Goal: Communication & Community: Share content

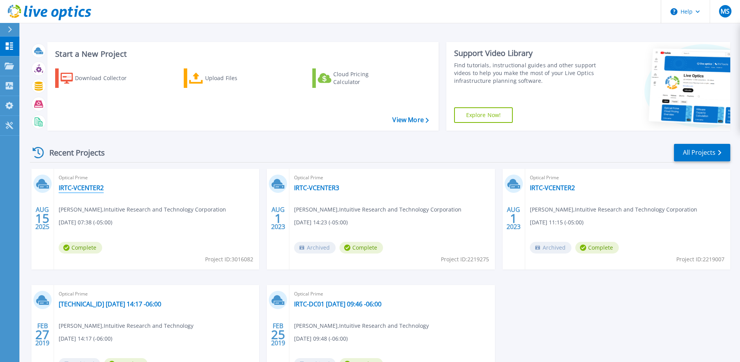
click at [96, 188] on link "IRTC-VCENTER2" at bounding box center [81, 188] width 45 height 8
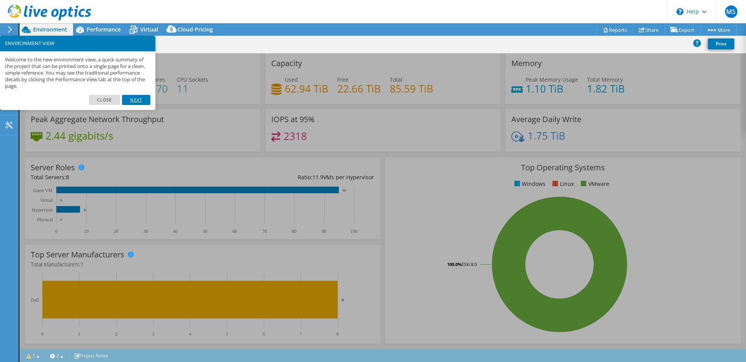
click at [129, 102] on link "Next" at bounding box center [136, 100] width 28 height 10
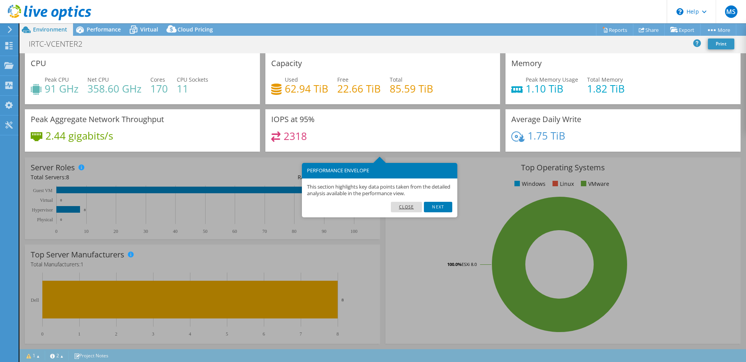
click at [403, 209] on link "Close" at bounding box center [406, 207] width 31 height 10
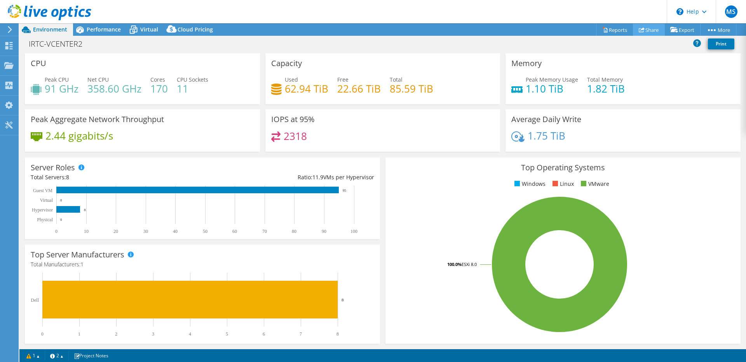
click at [651, 32] on link "Share" at bounding box center [649, 30] width 32 height 12
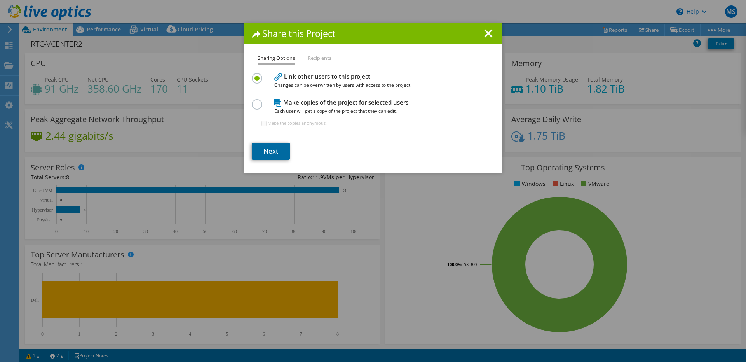
click at [274, 151] on link "Next" at bounding box center [271, 151] width 38 height 17
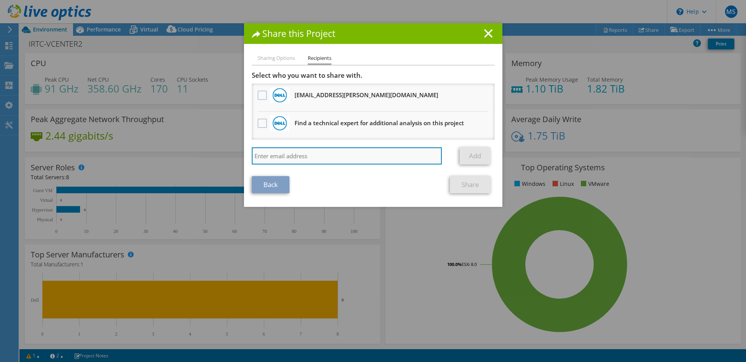
click at [281, 152] on input "search" at bounding box center [347, 155] width 190 height 17
type input "jason.smith@irtc-hq.com"
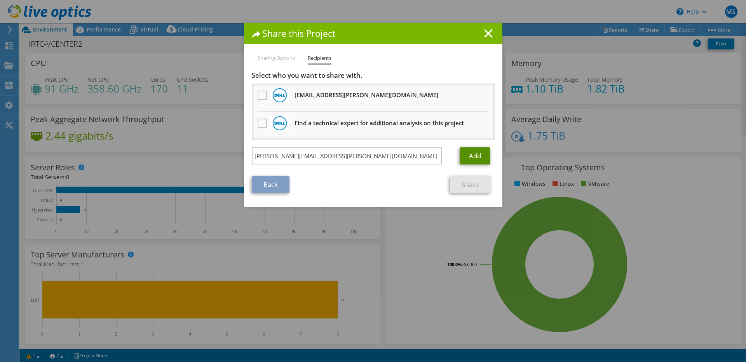
click at [469, 156] on link "Add" at bounding box center [475, 155] width 31 height 17
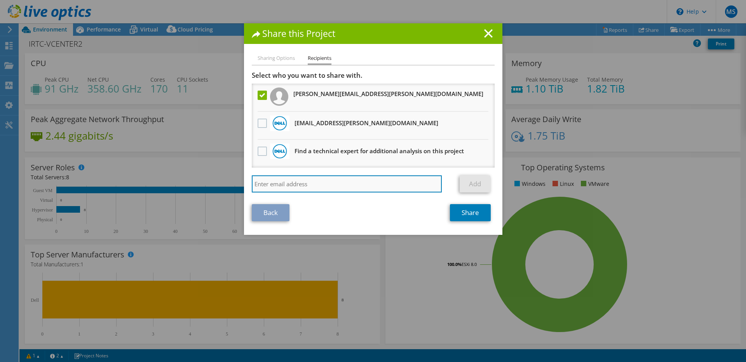
click at [342, 177] on input "search" at bounding box center [347, 183] width 190 height 17
type input "robert.russell@irtc-hq.com"
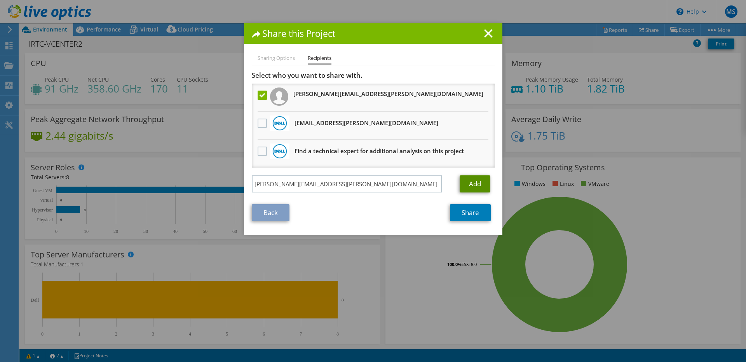
click at [469, 181] on link "Add" at bounding box center [475, 183] width 31 height 17
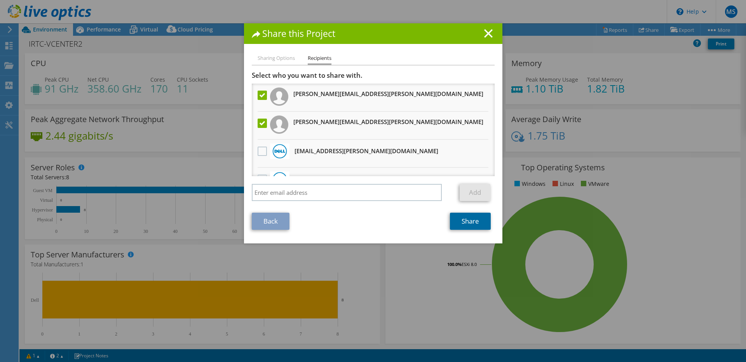
click at [471, 227] on link "Share" at bounding box center [470, 221] width 41 height 17
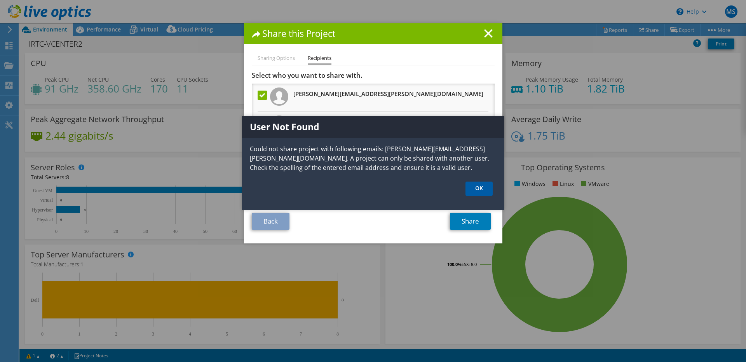
click at [477, 188] on link "OK" at bounding box center [479, 188] width 27 height 14
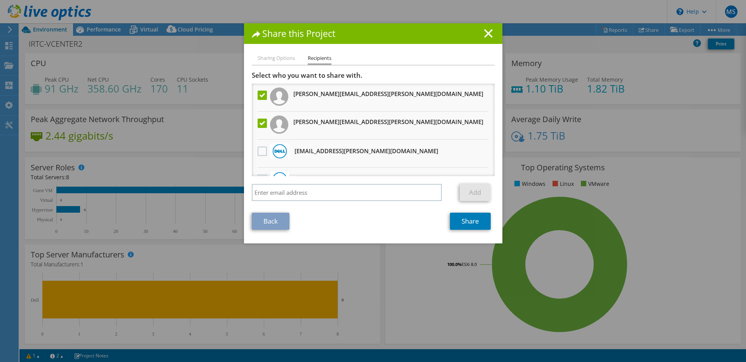
click at [259, 96] on label at bounding box center [263, 95] width 11 height 9
click at [0, 0] on input "checkbox" at bounding box center [0, 0] width 0 height 0
click at [467, 220] on link "Share" at bounding box center [470, 221] width 41 height 17
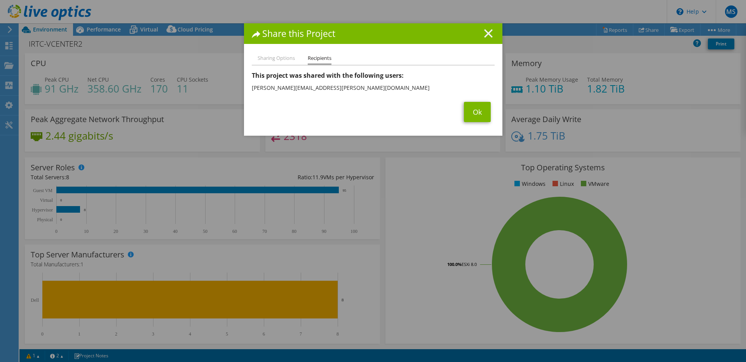
click at [487, 32] on line at bounding box center [489, 34] width 8 height 8
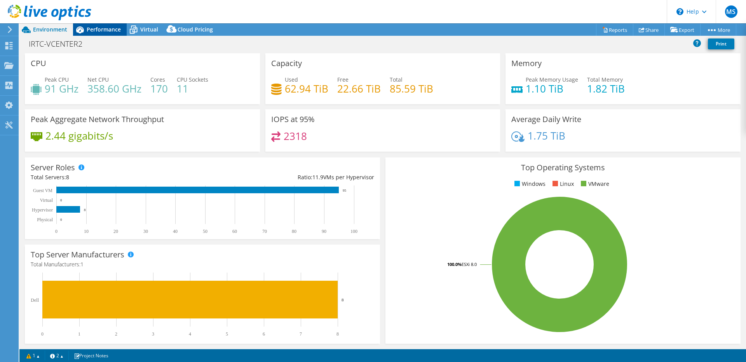
click at [97, 28] on span "Performance" at bounding box center [104, 29] width 34 height 7
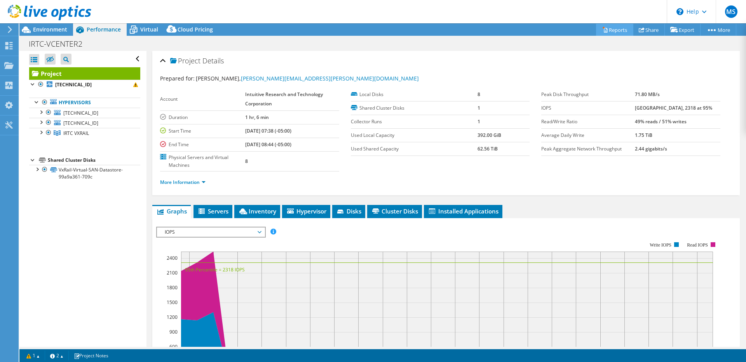
click at [609, 30] on link "Reports" at bounding box center [614, 30] width 37 height 12
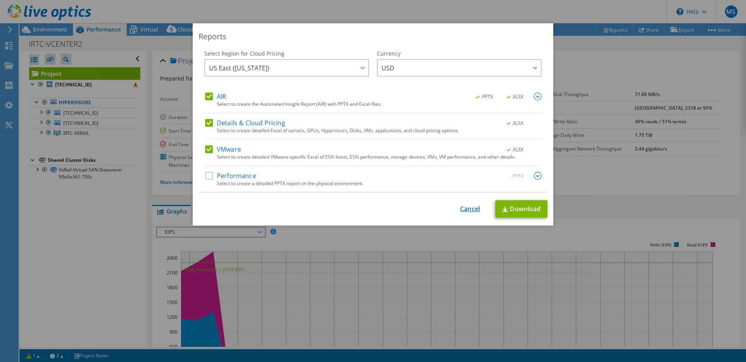
click at [473, 211] on link "Cancel" at bounding box center [470, 208] width 20 height 7
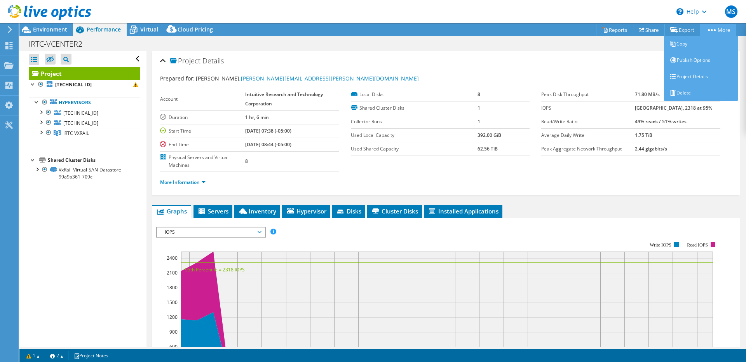
click at [718, 29] on link "More" at bounding box center [718, 30] width 36 height 12
click at [681, 94] on link "Delete" at bounding box center [701, 93] width 74 height 16
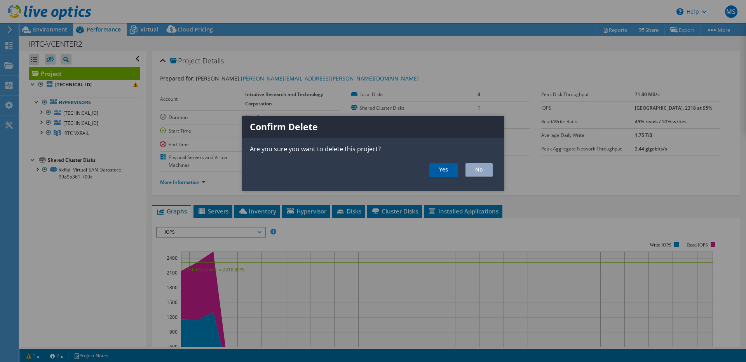
click at [445, 167] on link "Yes" at bounding box center [443, 170] width 28 height 14
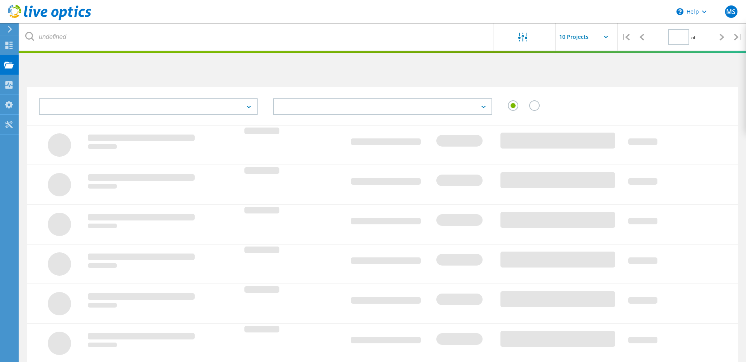
type input "1"
